Goal: Share content

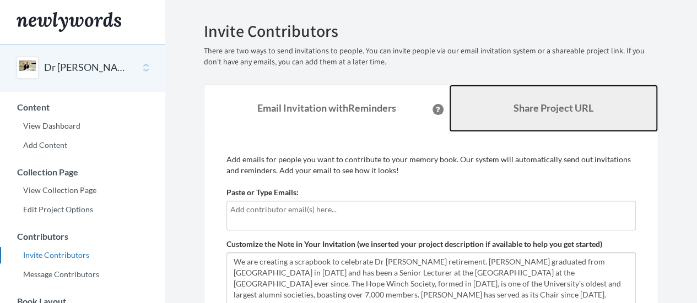
click at [575, 119] on link "Share Project URL" at bounding box center [553, 108] width 209 height 47
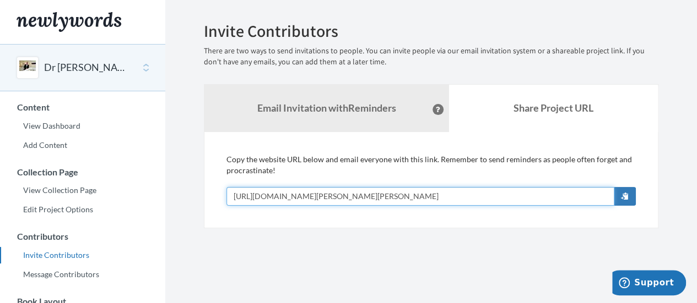
drag, startPoint x: 455, startPoint y: 196, endPoint x: 188, endPoint y: 202, distance: 267.7
click at [188, 202] on div "Emails have been sent! Invite Contributors There are two ways to send invitatio…" at bounding box center [430, 125] width 487 height 207
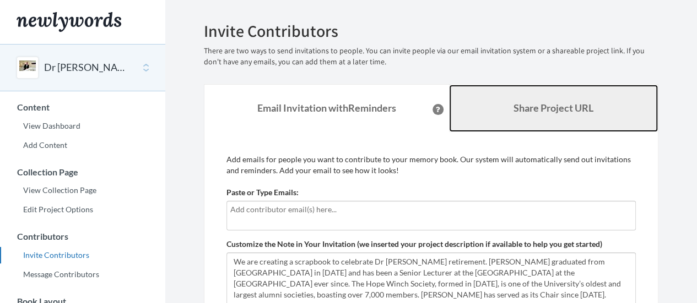
click at [546, 111] on b "Share Project URL" at bounding box center [553, 108] width 80 height 12
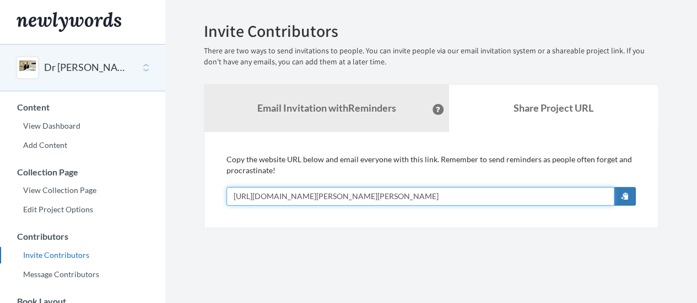
drag, startPoint x: 446, startPoint y: 197, endPoint x: 191, endPoint y: 204, distance: 255.6
click at [191, 204] on div "Emails have been sent! Invite Contributors There are two ways to send invitatio…" at bounding box center [430, 125] width 487 height 207
